Goal: Transaction & Acquisition: Purchase product/service

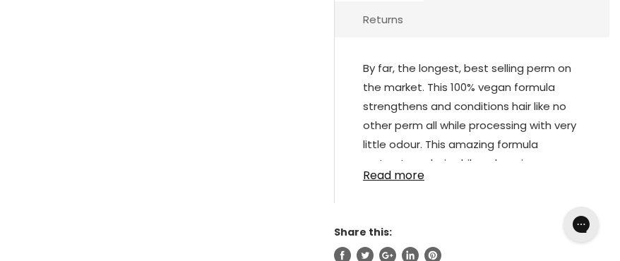
scroll to position [882, 0]
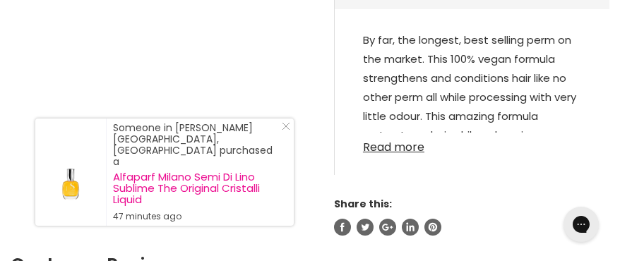
click at [390, 133] on link "Read more" at bounding box center [472, 143] width 218 height 21
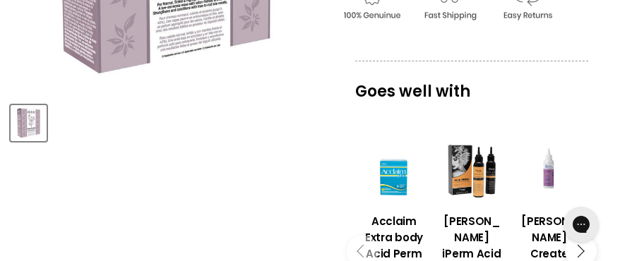
scroll to position [191, 0]
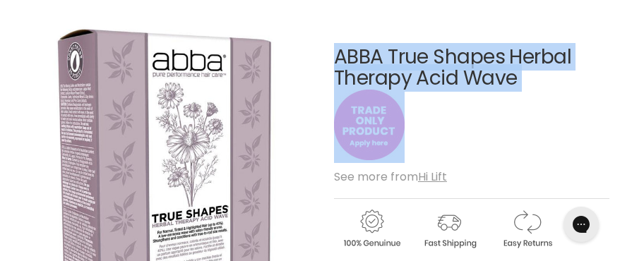
drag, startPoint x: 323, startPoint y: 64, endPoint x: 505, endPoint y: 138, distance: 196.6
click at [505, 138] on div "ABBA True Shapes Herbal Therapy Acid Wave No reviews" at bounding box center [471, 105] width 275 height 117
click at [298, 64] on img "ABBA True Shapes Herbal Therapy Acid Wave image. Click or Scroll to Zoom." at bounding box center [165, 165] width 308 height 308
click at [436, 172] on u "Hi Lift" at bounding box center [432, 177] width 29 height 16
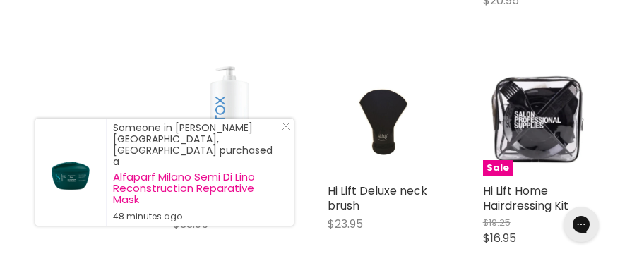
scroll to position [741, 0]
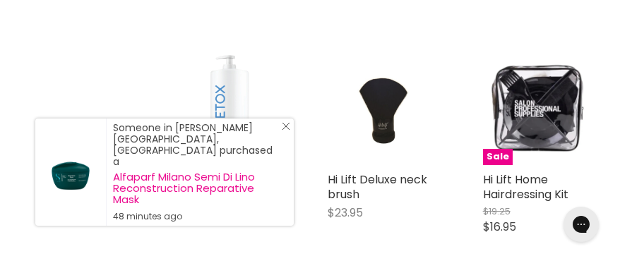
click at [286, 131] on icon "Close Icon" at bounding box center [286, 126] width 8 height 8
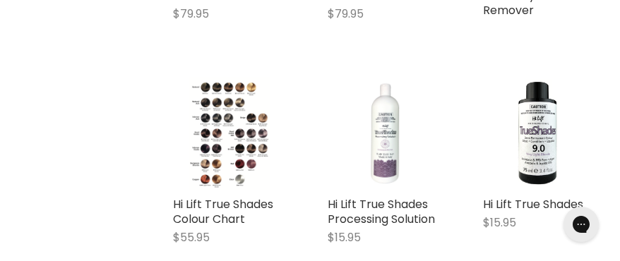
scroll to position [3708, 0]
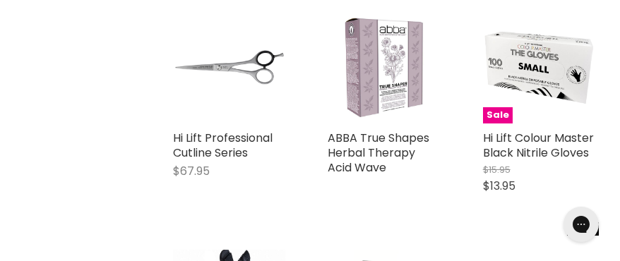
scroll to position [997, 0]
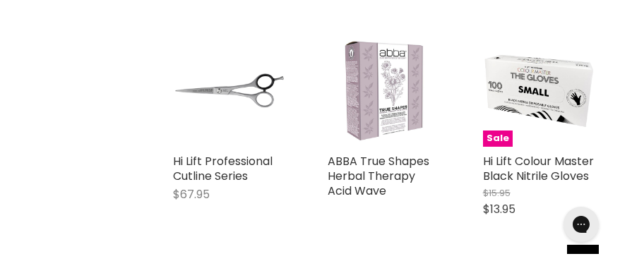
click at [385, 116] on img "Main content" at bounding box center [384, 91] width 112 height 112
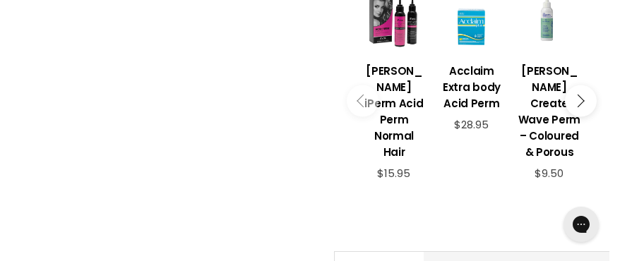
scroll to position [541, 0]
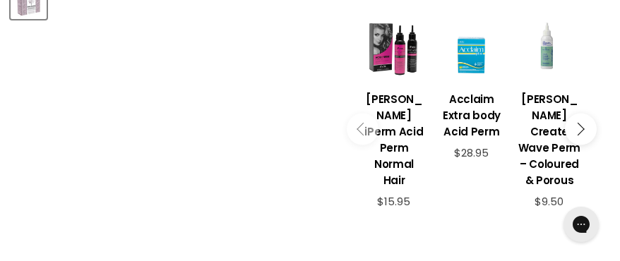
click at [581, 114] on button "Main content" at bounding box center [581, 130] width 32 height 32
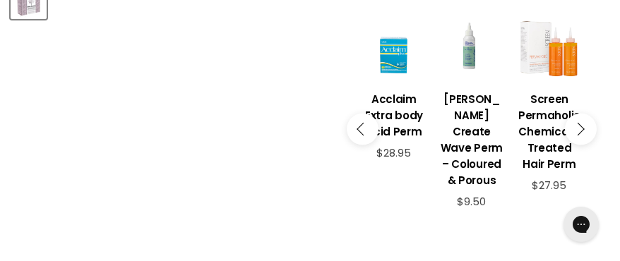
click at [581, 114] on button "Main content" at bounding box center [581, 130] width 32 height 32
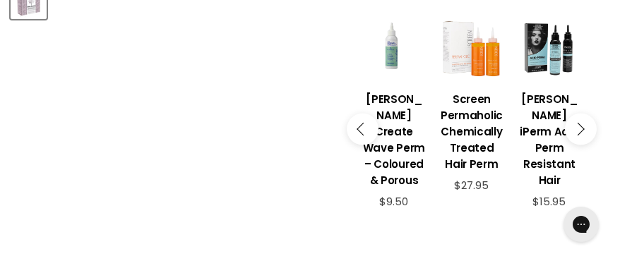
click at [581, 114] on button "Main content" at bounding box center [581, 130] width 32 height 32
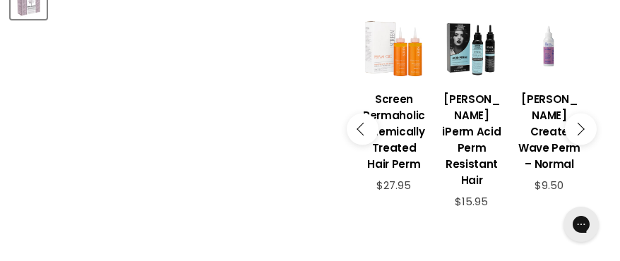
click at [581, 114] on button "Main content" at bounding box center [581, 130] width 32 height 32
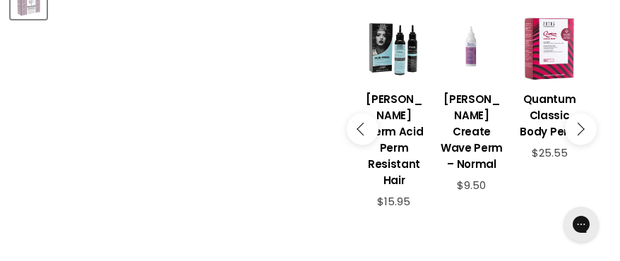
click at [581, 114] on button "Main content" at bounding box center [581, 130] width 32 height 32
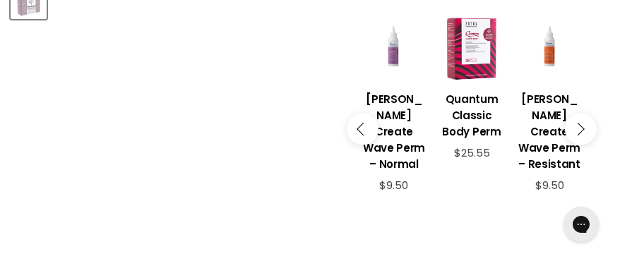
click at [581, 114] on button "Main content" at bounding box center [581, 130] width 32 height 32
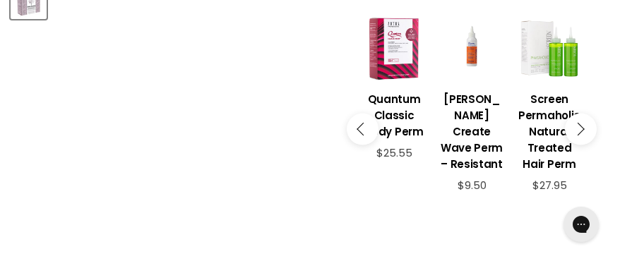
click at [581, 114] on button "Main content" at bounding box center [581, 130] width 32 height 32
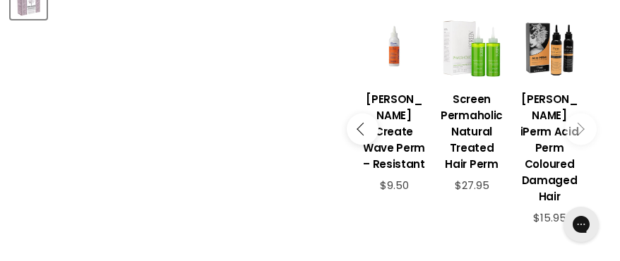
click at [581, 114] on button "Main content" at bounding box center [581, 130] width 32 height 32
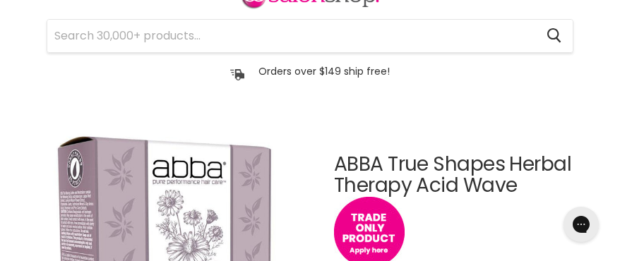
scroll to position [85, 0]
